Goal: Task Accomplishment & Management: Use online tool/utility

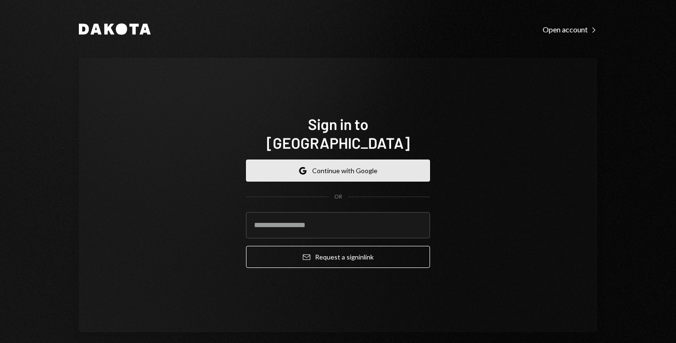
click at [338, 160] on button "Google Continue with Google" at bounding box center [338, 171] width 184 height 22
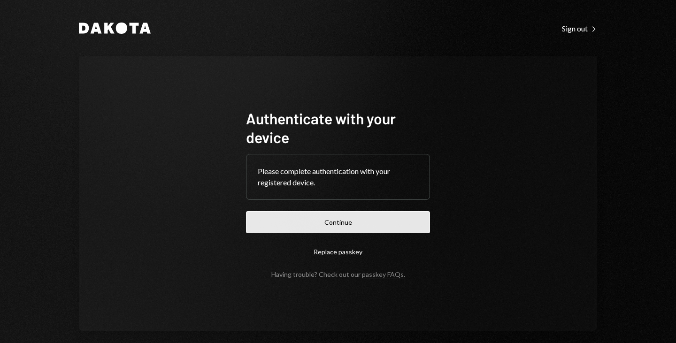
click at [365, 216] on button "Continue" at bounding box center [338, 222] width 184 height 22
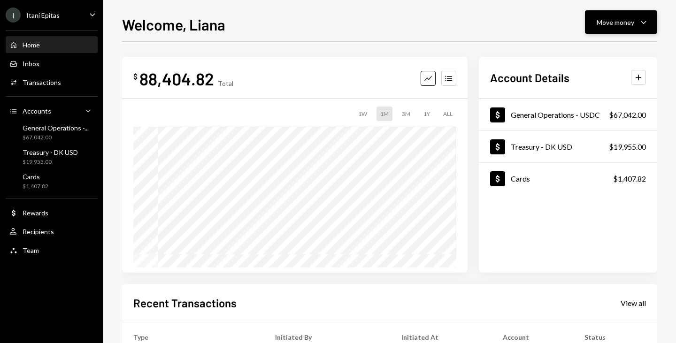
click at [626, 18] on div "Move money" at bounding box center [615, 22] width 38 height 10
click at [582, 49] on div "Send" at bounding box center [613, 51] width 69 height 10
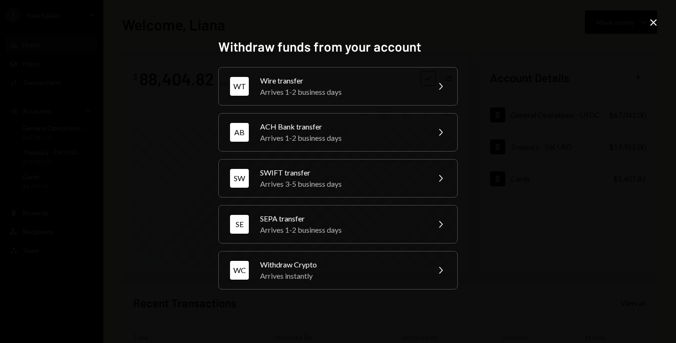
click at [655, 23] on icon "Close" at bounding box center [653, 22] width 11 height 11
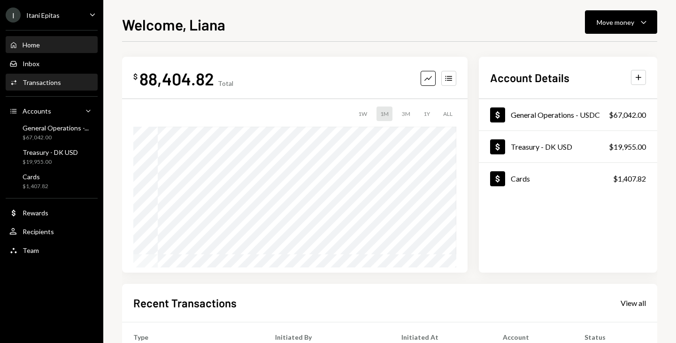
click at [46, 78] on div "Transactions" at bounding box center [42, 82] width 38 height 8
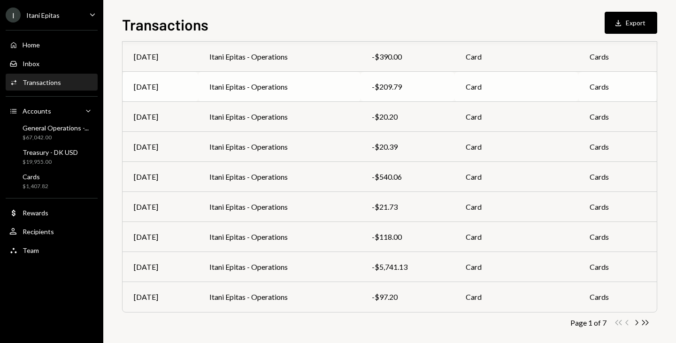
scroll to position [147, 0]
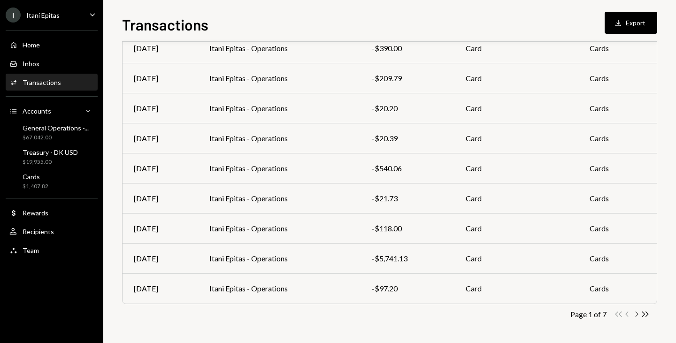
click at [640, 317] on icon "Chevron Right" at bounding box center [636, 314] width 9 height 9
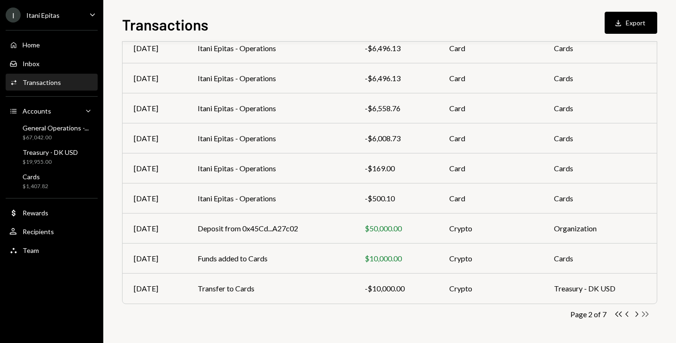
click at [641, 312] on icon "Double Arrow Right" at bounding box center [644, 314] width 9 height 9
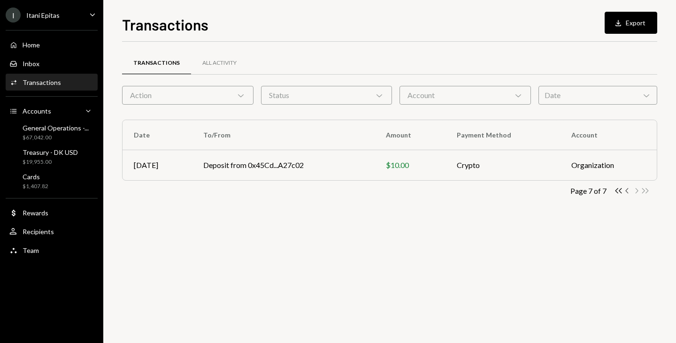
click at [624, 192] on icon "Chevron Left" at bounding box center [627, 190] width 9 height 9
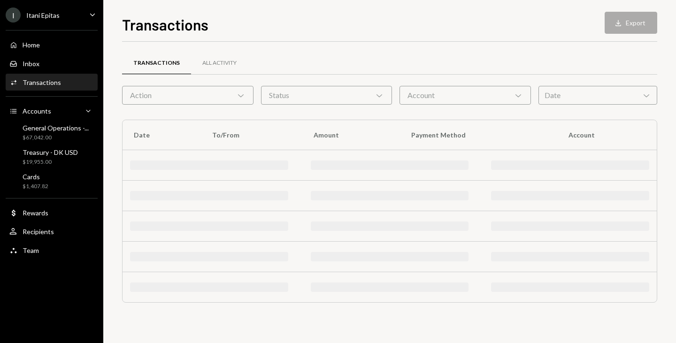
click at [624, 192] on div at bounding box center [570, 195] width 158 height 9
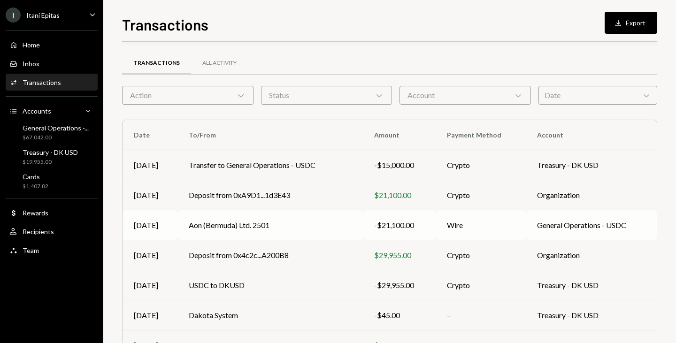
scroll to position [147, 0]
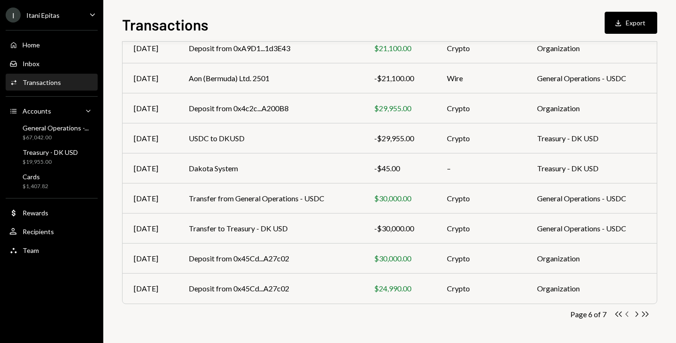
click at [623, 312] on icon "Chevron Left" at bounding box center [627, 314] width 9 height 9
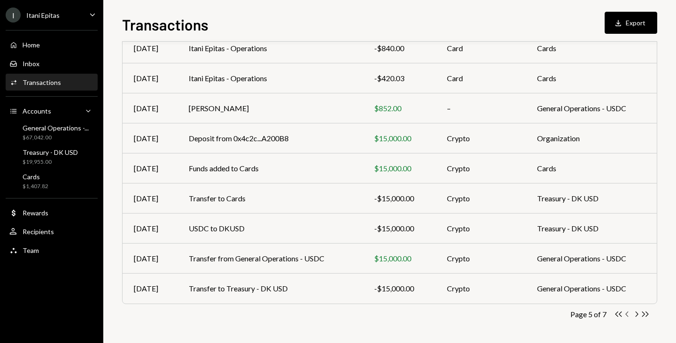
click at [630, 316] on icon "Chevron Left" at bounding box center [627, 314] width 9 height 9
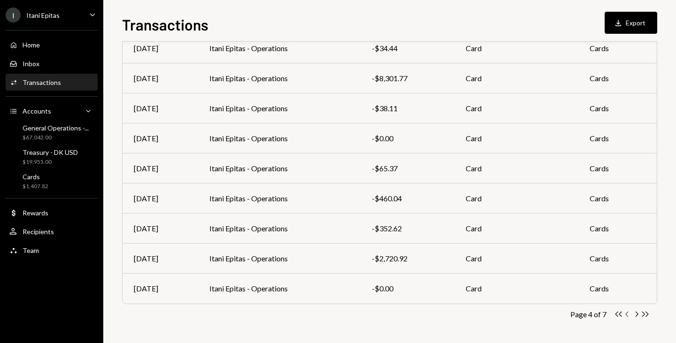
click at [625, 314] on icon "Chevron Left" at bounding box center [627, 314] width 9 height 9
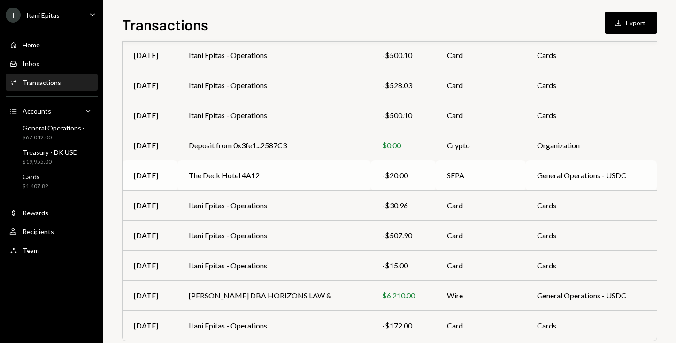
scroll to position [110, 0]
click at [205, 171] on td "The Deck Hotel 4A12" at bounding box center [273, 175] width 193 height 30
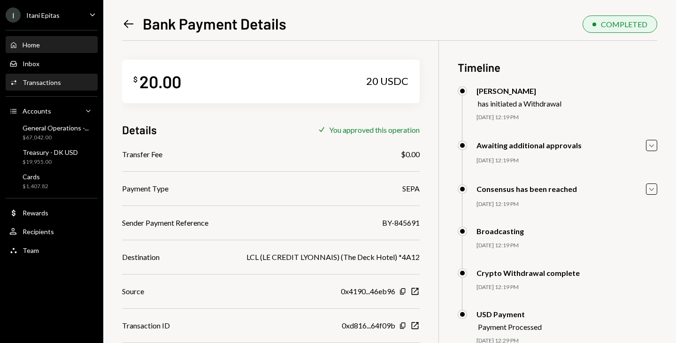
click at [67, 39] on div "Home Home" at bounding box center [51, 45] width 84 height 16
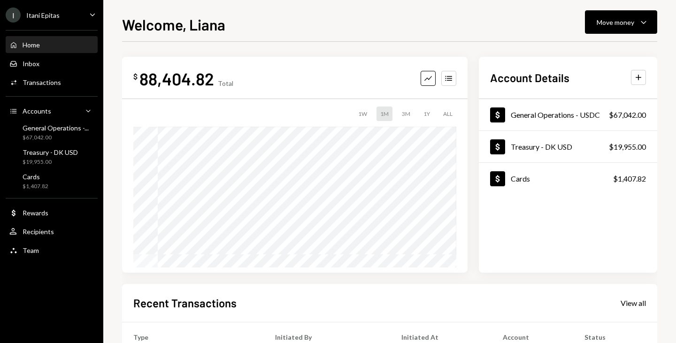
click at [613, 34] on div "Welcome, Liana Move money Caret Down $ 88,404.82 Total Graph Accounts 1W 1M 3M …" at bounding box center [389, 178] width 535 height 330
click at [620, 31] on button "Move money Caret Down" at bounding box center [621, 21] width 72 height 23
click at [589, 58] on div "Withdraw Send" at bounding box center [606, 50] width 94 height 21
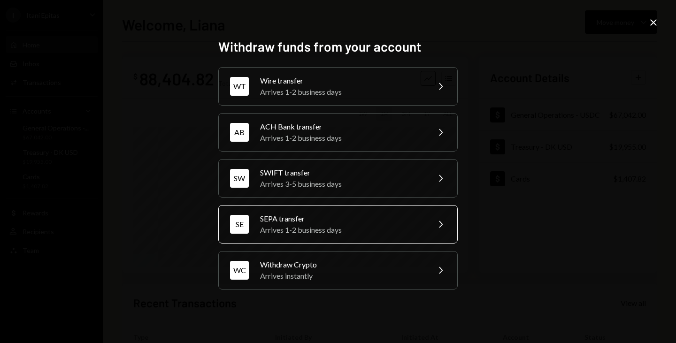
click at [288, 215] on div "SEPA transfer" at bounding box center [341, 218] width 163 height 11
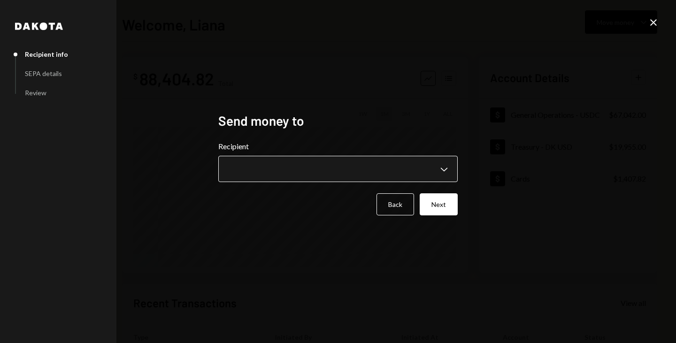
click at [271, 167] on body "I Itani Epitas Caret Down Home Home Inbox Inbox Activities Transactions Account…" at bounding box center [338, 171] width 676 height 343
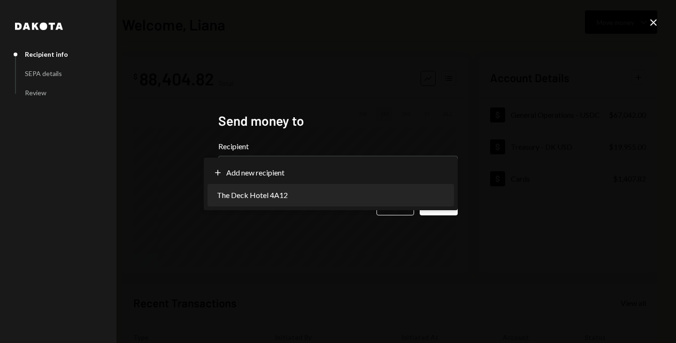
select select "**********"
